Goal: Task Accomplishment & Management: Use online tool/utility

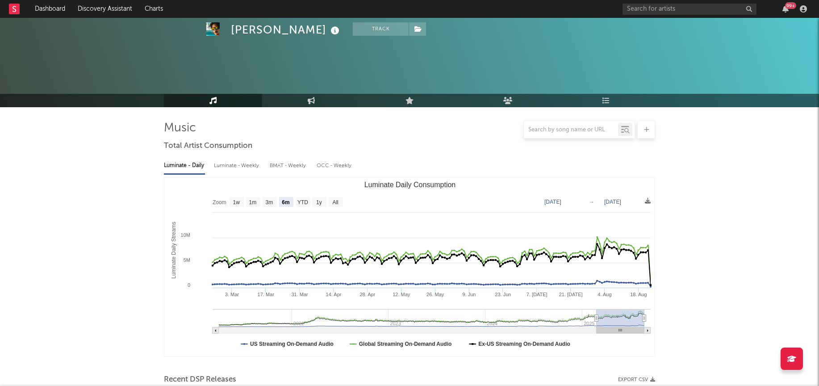
select select "6m"
select select "1w"
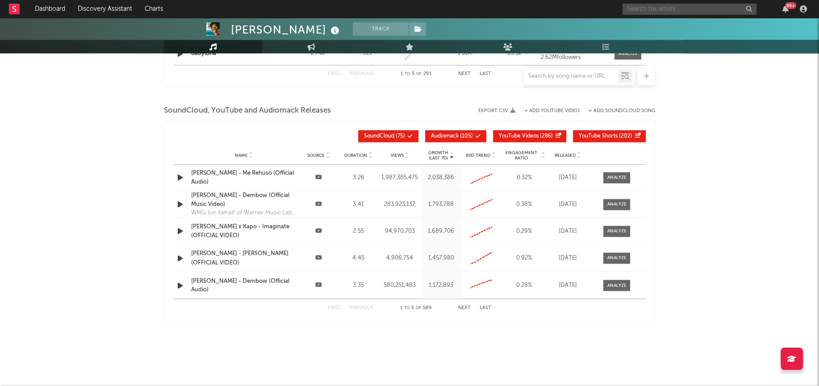
click at [710, 12] on input "text" at bounding box center [689, 9] width 134 height 11
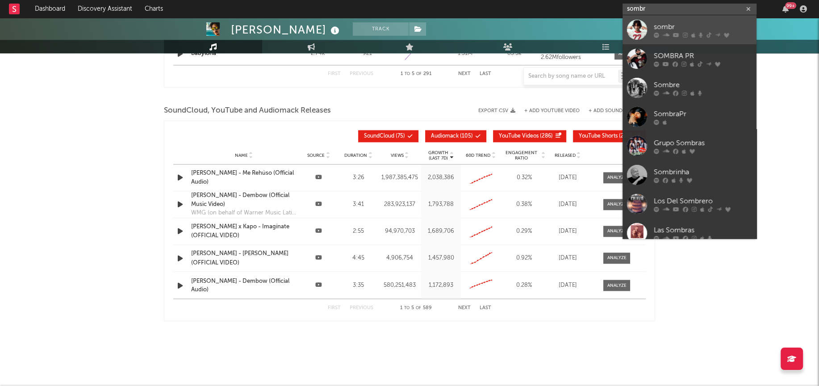
type input "sombr"
click at [639, 30] on div at bounding box center [637, 30] width 20 height 20
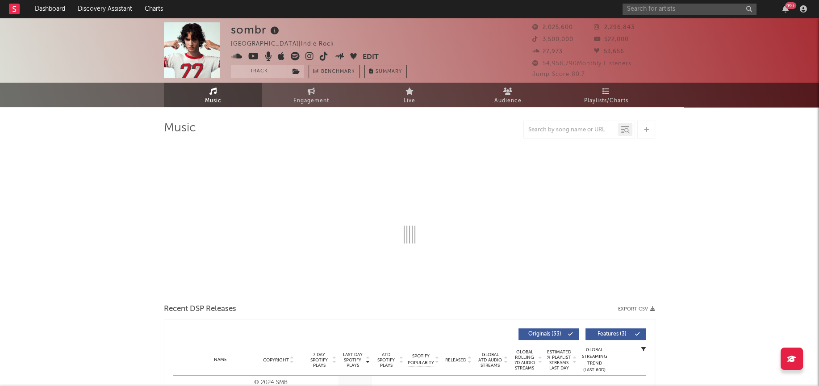
select select "6m"
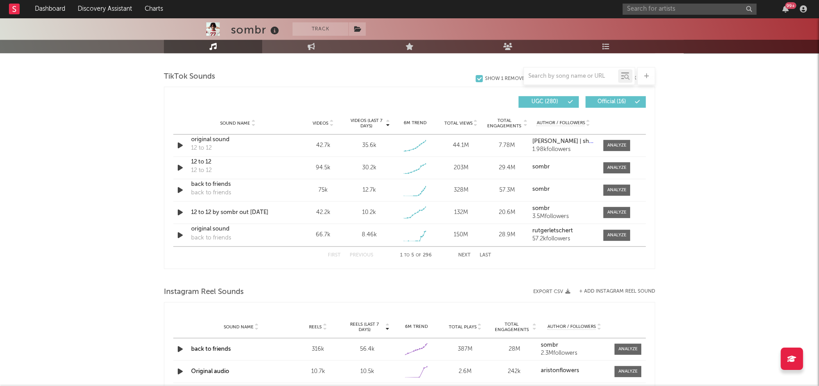
scroll to position [589, 0]
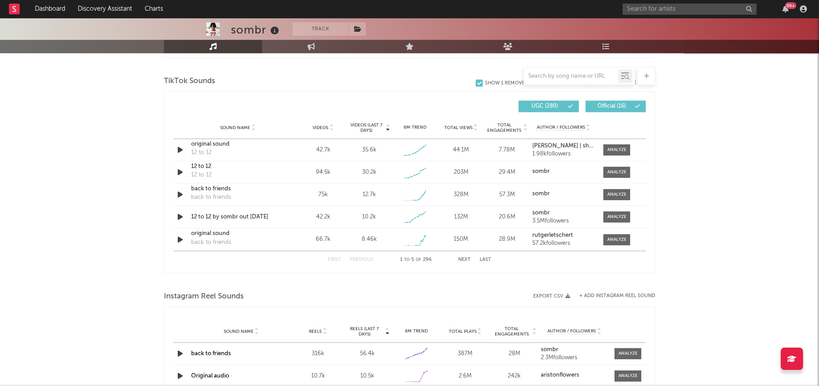
click at [464, 258] on button "Next" at bounding box center [464, 259] width 13 height 5
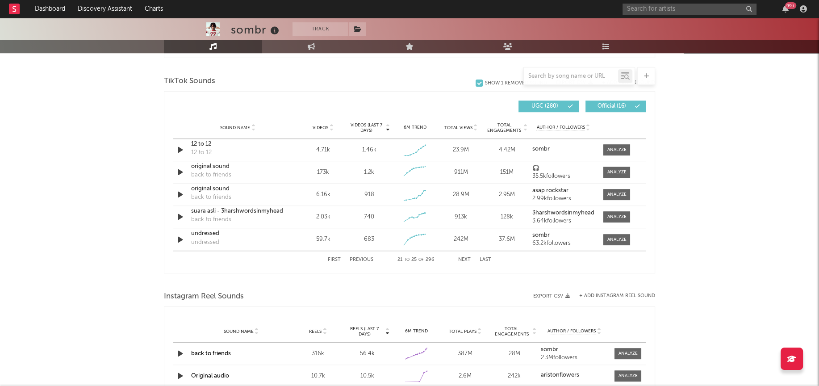
click at [464, 258] on button "Next" at bounding box center [464, 259] width 13 height 5
click at [327, 259] on div "First Previous 26 to 30 of 296 Next Last" at bounding box center [409, 260] width 472 height 18
click at [333, 258] on button "First" at bounding box center [334, 259] width 13 height 5
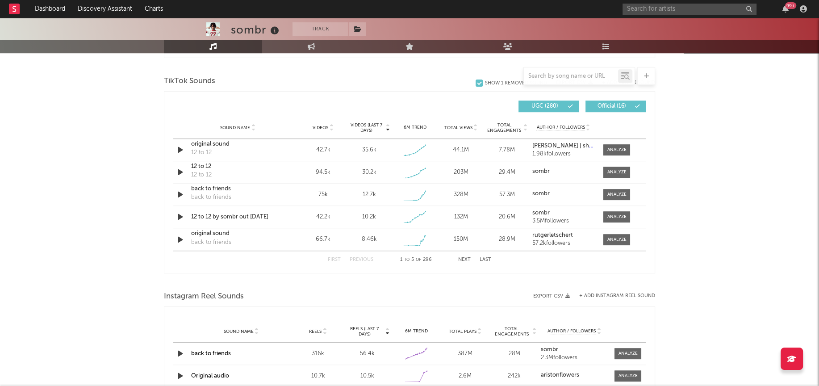
click at [547, 71] on div at bounding box center [571, 76] width 94 height 11
click at [642, 75] on div at bounding box center [646, 76] width 18 height 18
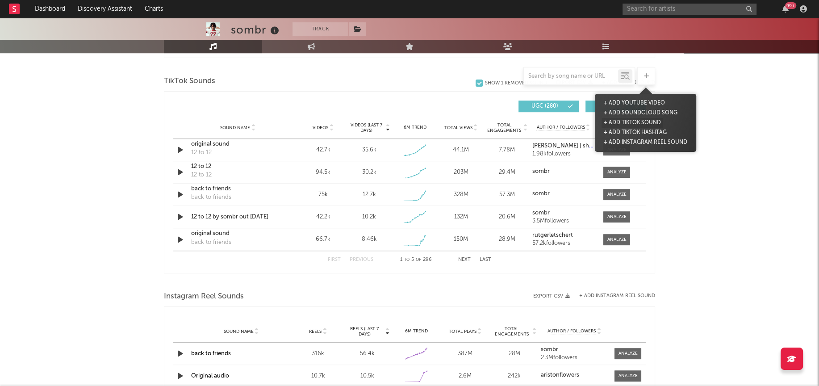
click at [625, 121] on button "+ Add TikTok Sound" at bounding box center [632, 123] width 62 height 10
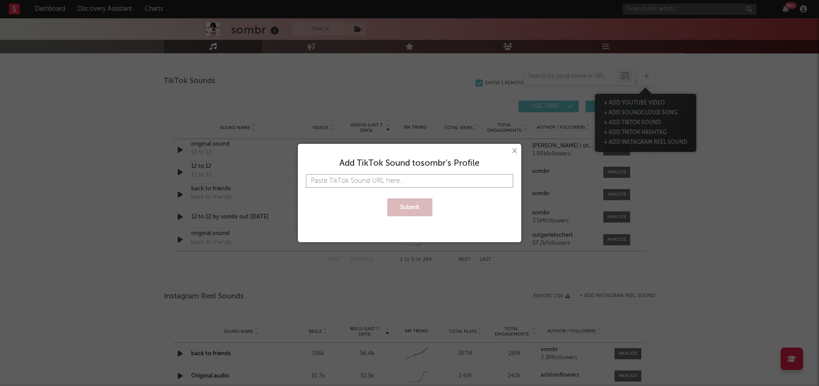
click at [415, 181] on input "text" at bounding box center [409, 180] width 207 height 13
paste input "[URL][DOMAIN_NAME]"
type input "[URL][DOMAIN_NAME]"
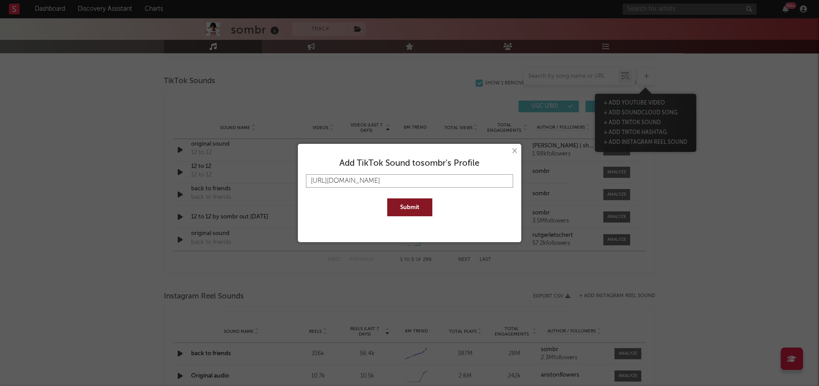
type input "[URL][DOMAIN_NAME]"
click at [417, 206] on button "Submit" at bounding box center [409, 207] width 45 height 18
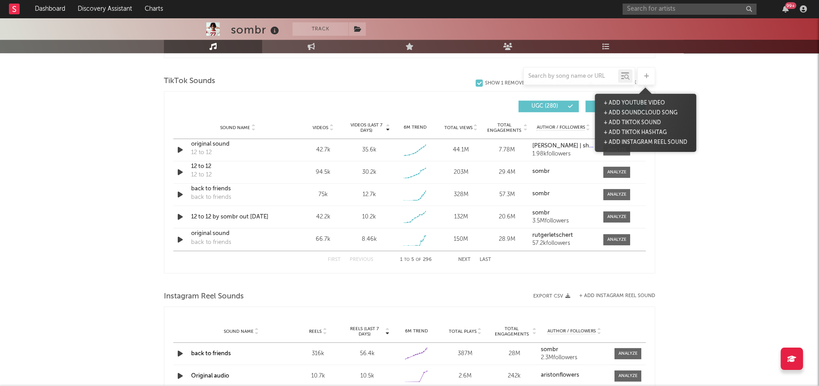
click at [365, 128] on span "Videos (last 7 days)" at bounding box center [366, 127] width 36 height 11
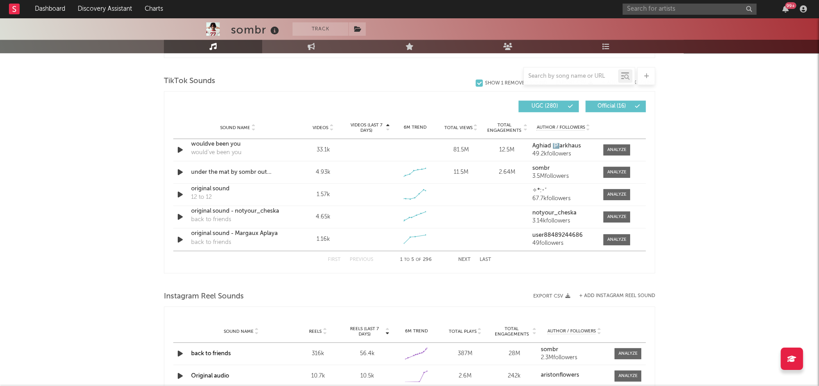
click at [365, 128] on span "Videos (last 7 days)" at bounding box center [366, 127] width 36 height 11
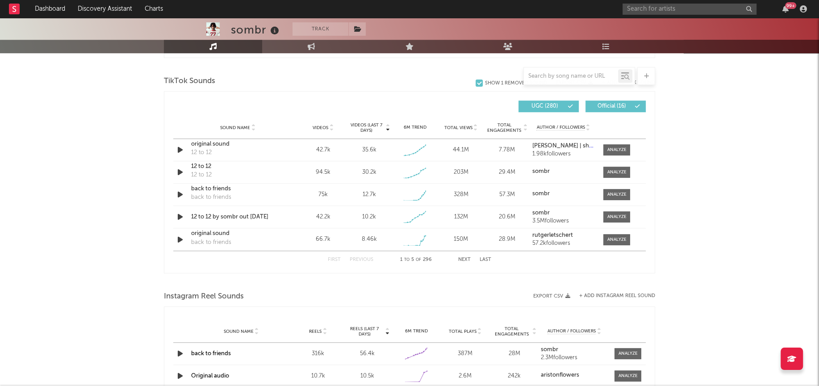
click at [461, 255] on div "First Previous 1 to 5 of 296 Next Last" at bounding box center [409, 259] width 163 height 17
click at [462, 257] on button "Next" at bounding box center [464, 259] width 13 height 5
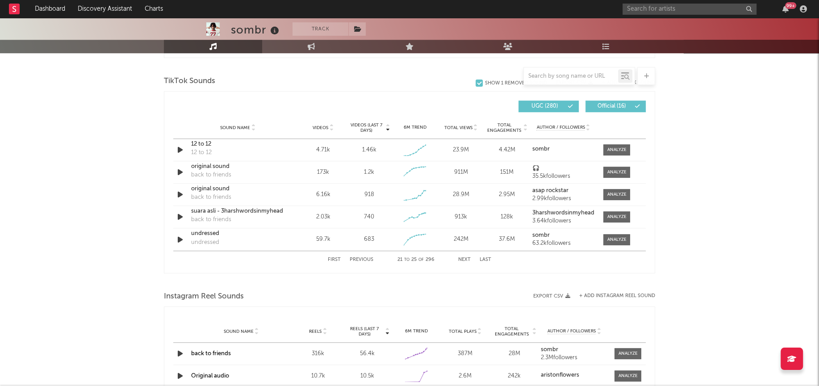
click at [462, 257] on button "Next" at bounding box center [464, 259] width 13 height 5
click at [608, 237] on div at bounding box center [616, 239] width 19 height 7
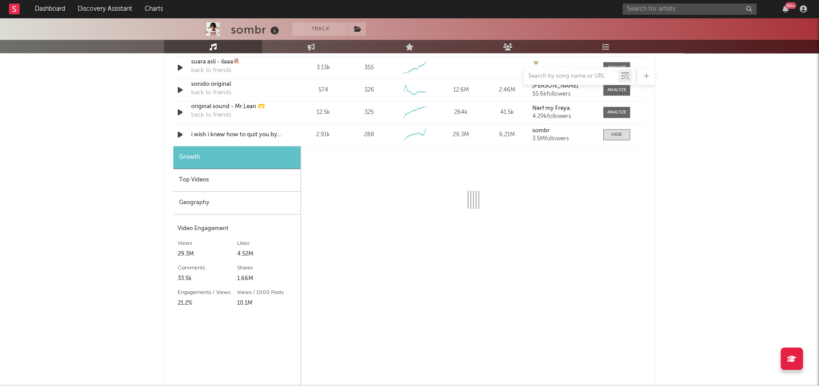
scroll to position [773, 0]
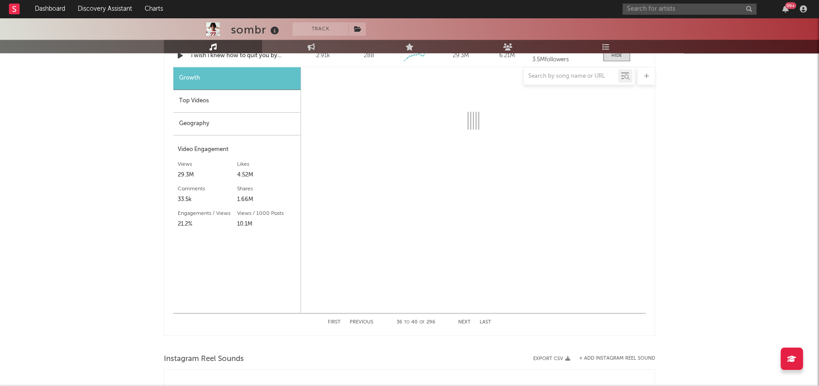
select select "6m"
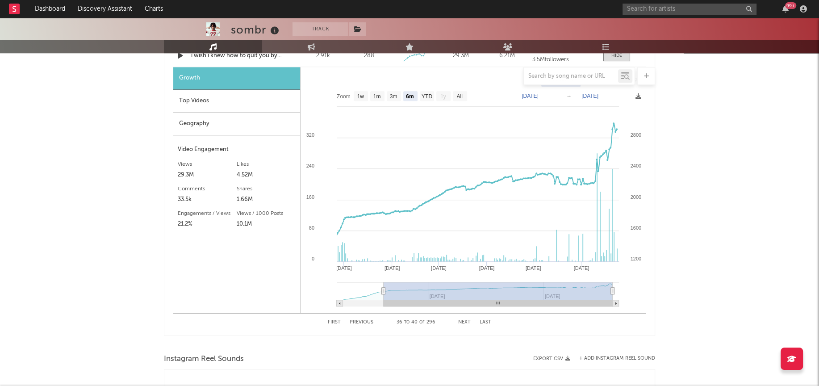
scroll to position [746, 0]
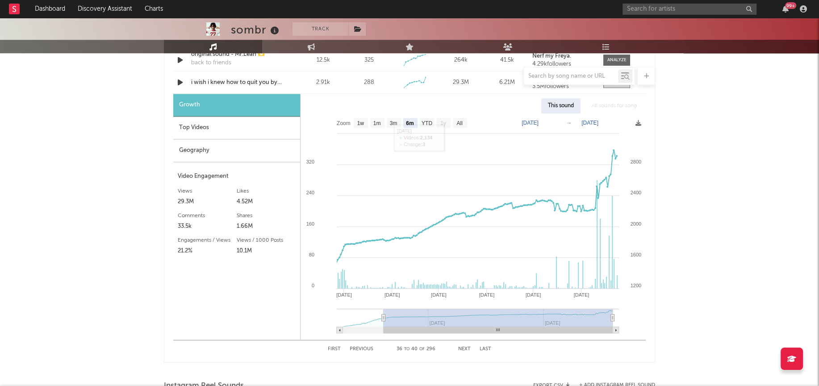
click at [187, 149] on div "Geography" at bounding box center [236, 150] width 127 height 23
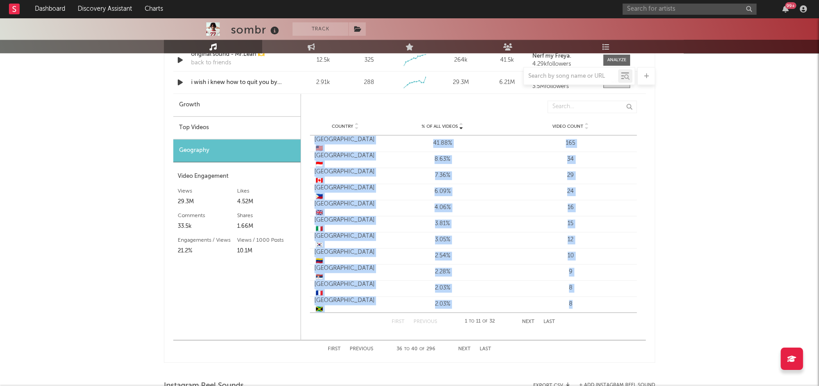
drag, startPoint x: 314, startPoint y: 142, endPoint x: 629, endPoint y: 311, distance: 357.2
click at [629, 309] on div "Country [GEOGRAPHIC_DATA] 🇺🇸 % of all Videos 41.88% Video Count 165 Country [GE…" at bounding box center [473, 223] width 327 height 177
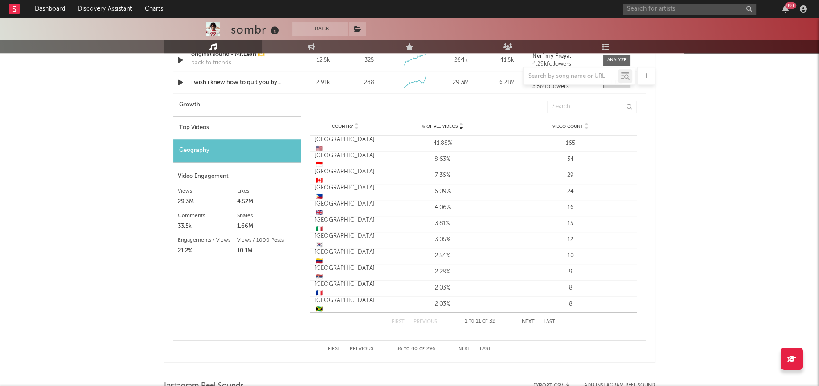
click at [706, 309] on div "sombr Track [GEOGRAPHIC_DATA] | Indie Rock Edit Track Benchmark Summary 2,025,6…" at bounding box center [409, 69] width 819 height 1595
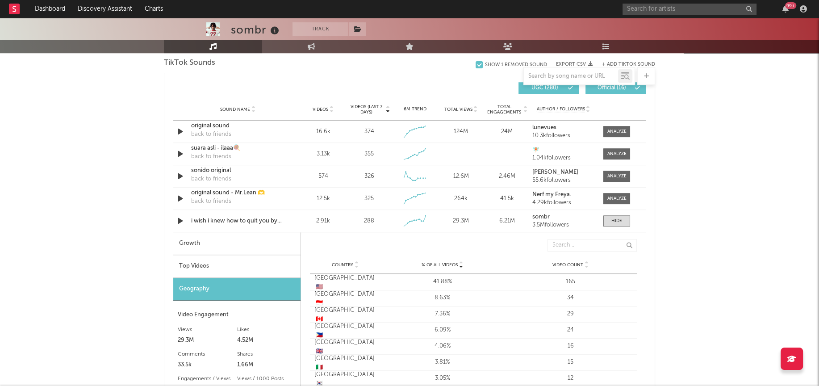
scroll to position [554, 0]
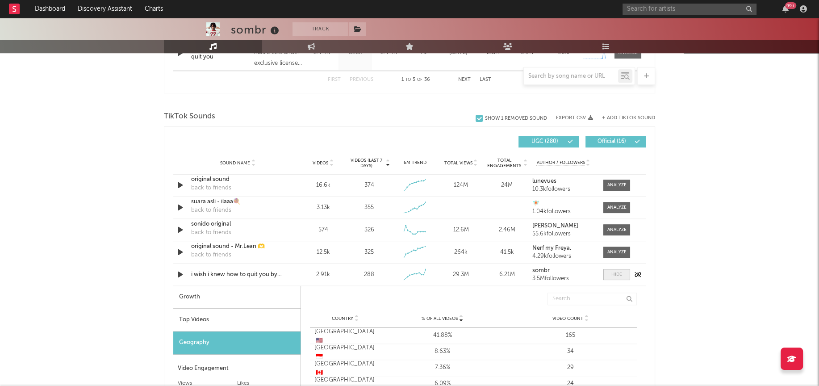
click at [614, 273] on div at bounding box center [616, 274] width 11 height 7
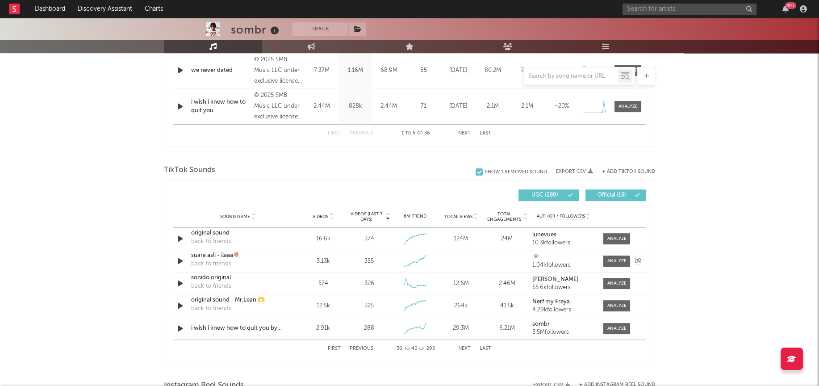
scroll to position [546, 0]
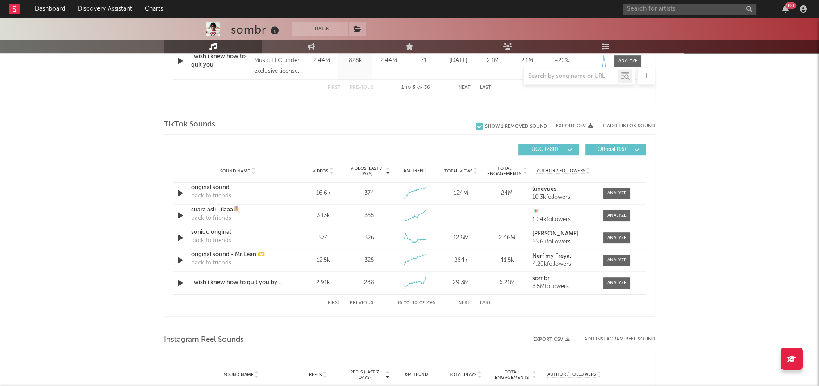
click at [338, 297] on div "First Previous 36 to 40 of 296 Next Last" at bounding box center [409, 302] width 163 height 17
click at [334, 301] on button "First" at bounding box center [334, 303] width 13 height 5
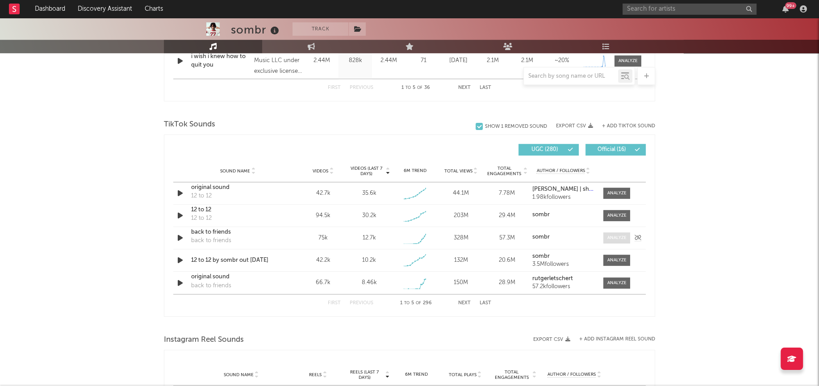
click at [620, 234] on div at bounding box center [616, 237] width 19 height 7
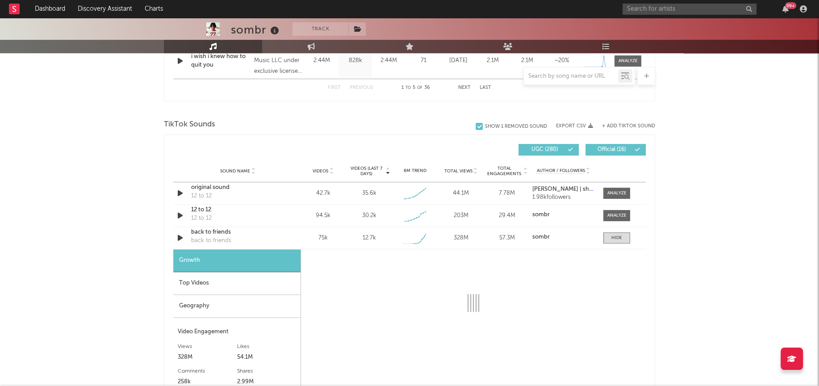
select select "1w"
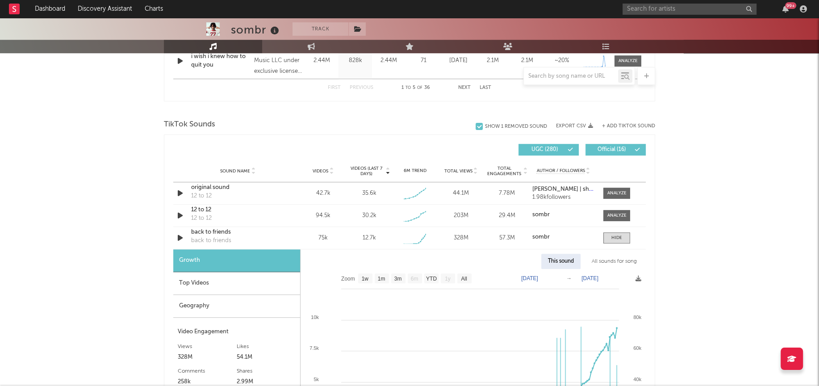
click at [613, 255] on div "All sounds for song" at bounding box center [614, 261] width 58 height 15
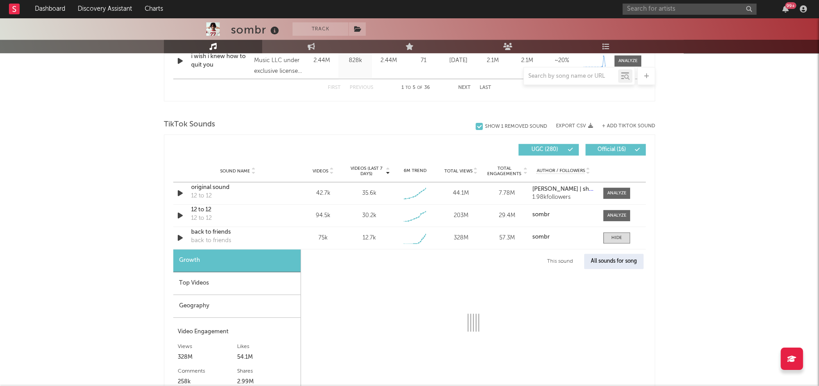
select select "1w"
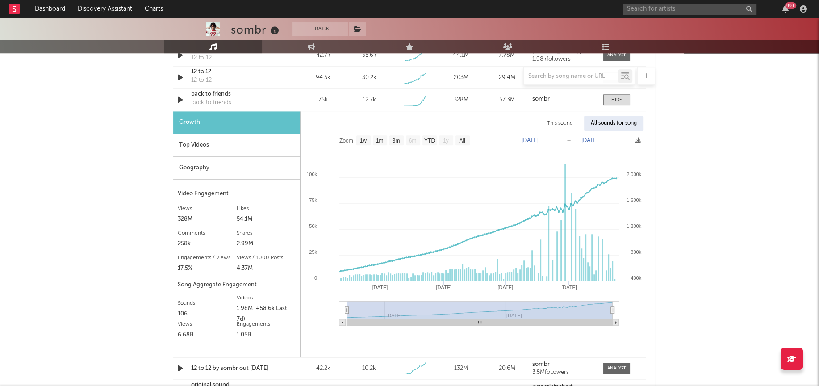
scroll to position [693, 0]
